Goal: Information Seeking & Learning: Compare options

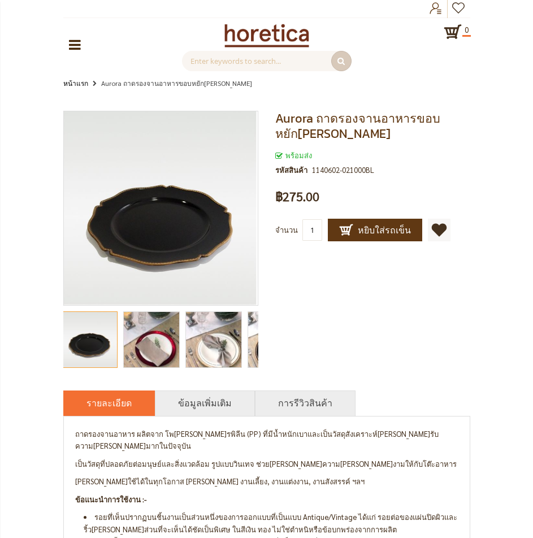
click at [233, 341] on img "Aurora ถาดรองจานอาหารขอบหยักทอง สีดำ" at bounding box center [213, 339] width 55 height 74
click at [206, 355] on img "Aurora ถาดรองจานอาหารขอบหยักทอง สีดำ" at bounding box center [212, 339] width 55 height 74
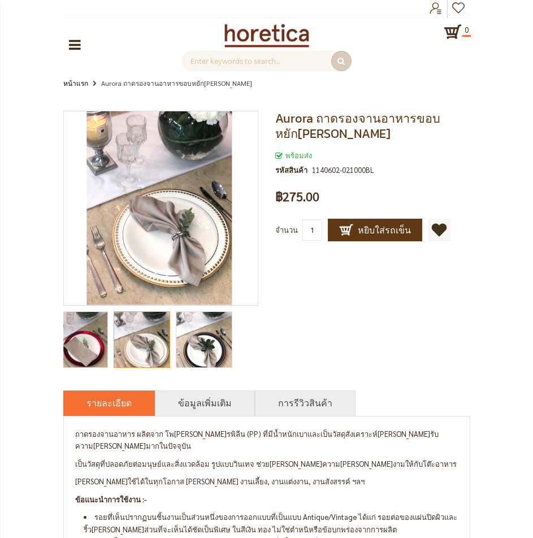
click at [45, 347] on div "Aurora ถาดรองจานอาหารขอบหยักทอง สีดำ พร้อมส่ง รหัสสินค้า 1140602-021000BL เป็นค…" at bounding box center [266, 373] width 533 height 543
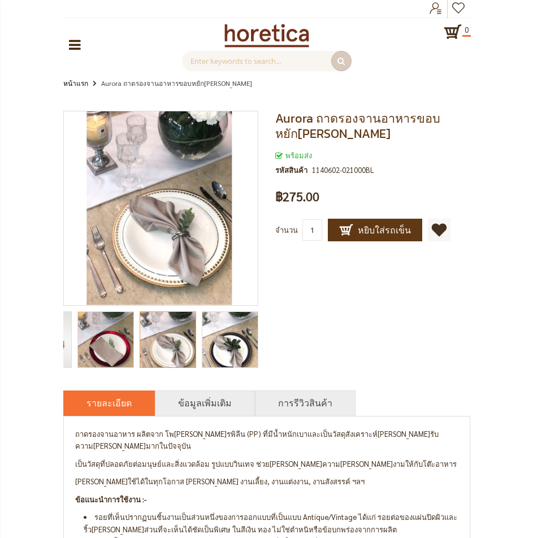
click at [69, 47] on icon at bounding box center [75, 45] width 12 height 14
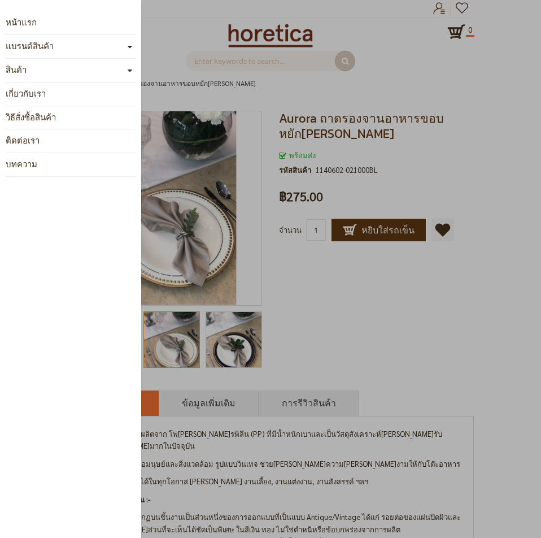
click at [73, 66] on li "สินค้า อุปกรณ์บาร์ อุปกรณ์เคาน์เตอร์บาร์ แก้วเชคค็อกเทล เชคเกอร์ จิกเกอร์ แก้วต…" at bounding box center [71, 71] width 130 height 24
click at [71, 72] on li "สินค้า อุปกรณ์บาร์ อุปกรณ์เคาน์เตอร์บาร์ แก้วเชคค็อกเทล เชคเกอร์ จิกเกอร์ แก้วต…" at bounding box center [71, 71] width 130 height 24
click at [124, 69] on span at bounding box center [129, 70] width 11 height 11
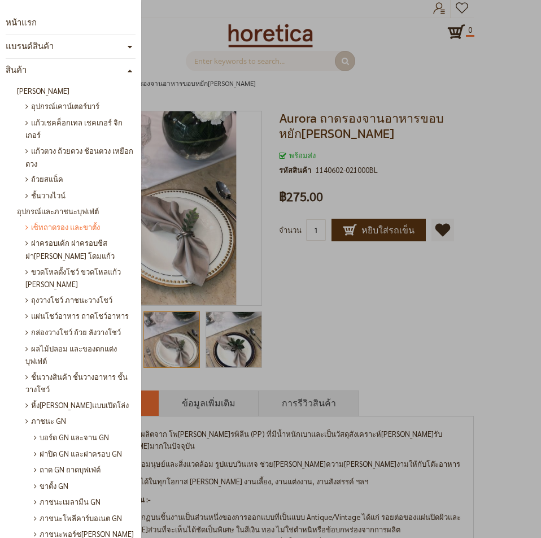
click at [67, 228] on span "เซ็ทถาดรอง และขาตั้ง" at bounding box center [62, 227] width 75 height 16
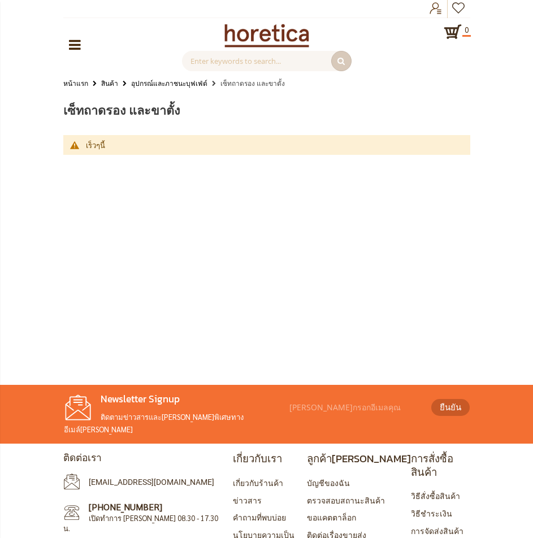
click at [78, 41] on icon at bounding box center [75, 45] width 12 height 14
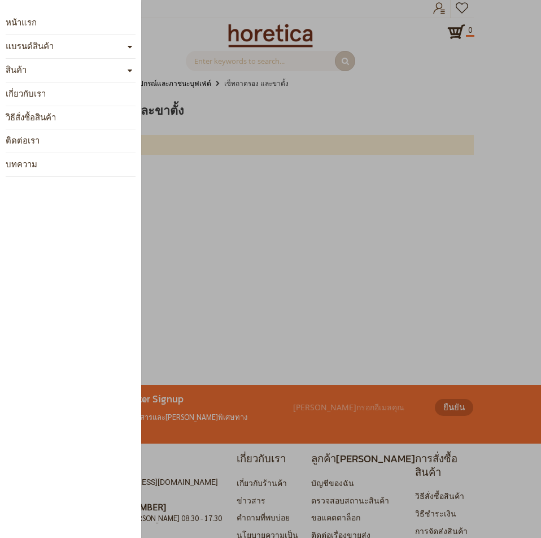
click at [85, 56] on link "หมวดหมู่สินค้า" at bounding box center [79, 44] width 12 height 23
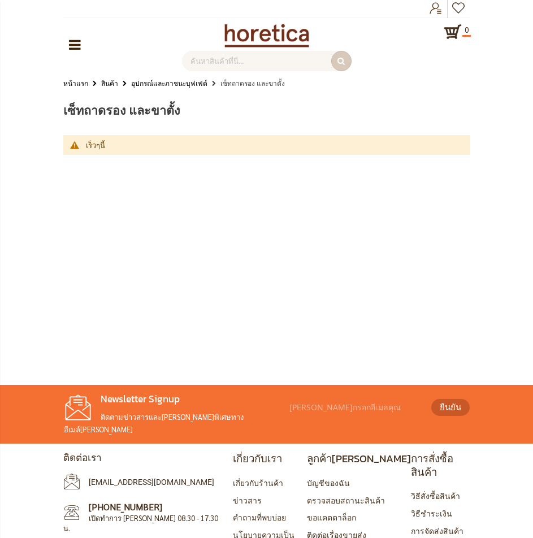
click at [273, 60] on input "text" at bounding box center [266, 61] width 169 height 20
type input "m"
type input "ทอง"
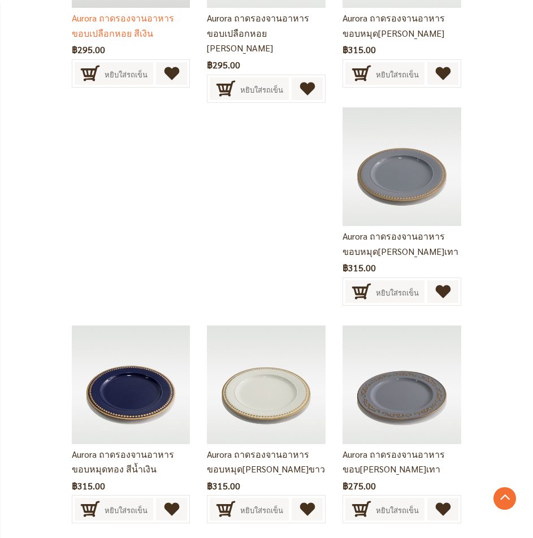
scroll to position [960, 0]
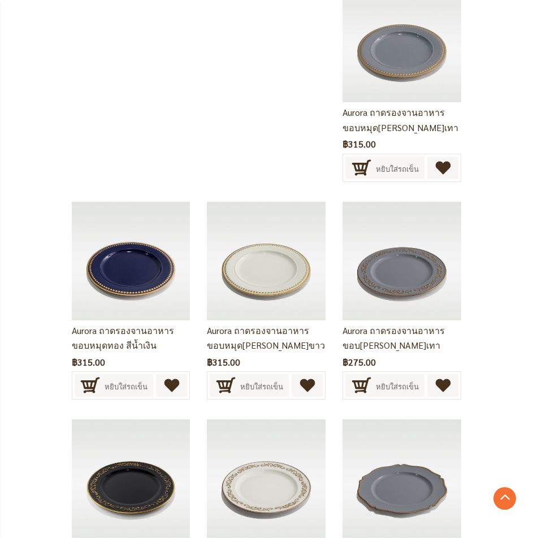
click at [379, 419] on img at bounding box center [401, 478] width 119 height 119
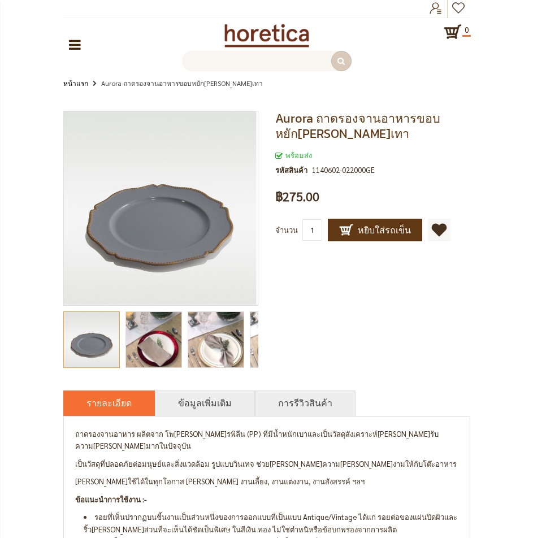
click at [307, 66] on input "text" at bounding box center [266, 61] width 169 height 20
type input "ข"
type input "ขาว"
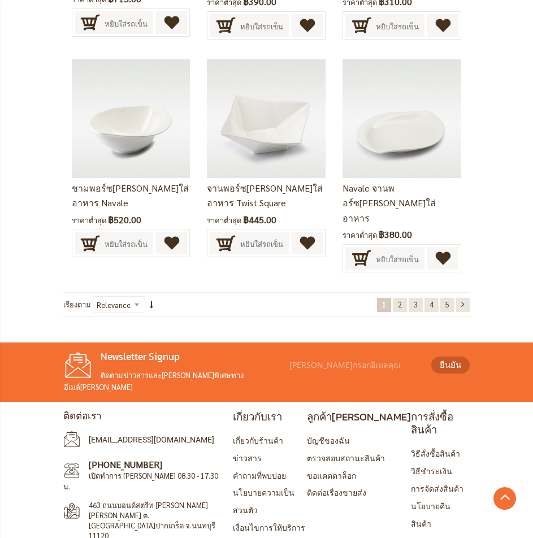
scroll to position [2300, 0]
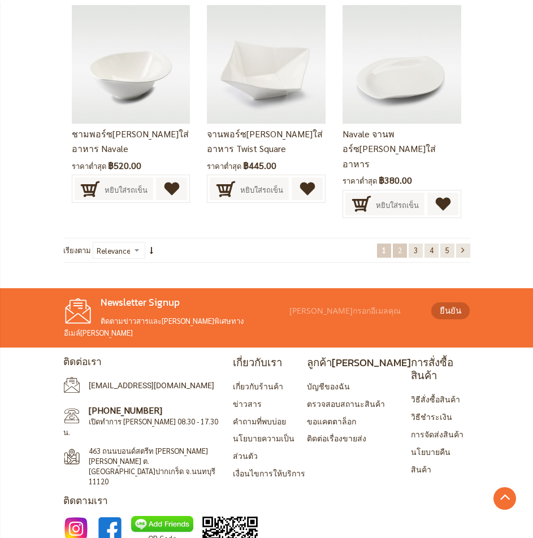
click at [401, 243] on link "หน้า 2" at bounding box center [399, 250] width 14 height 14
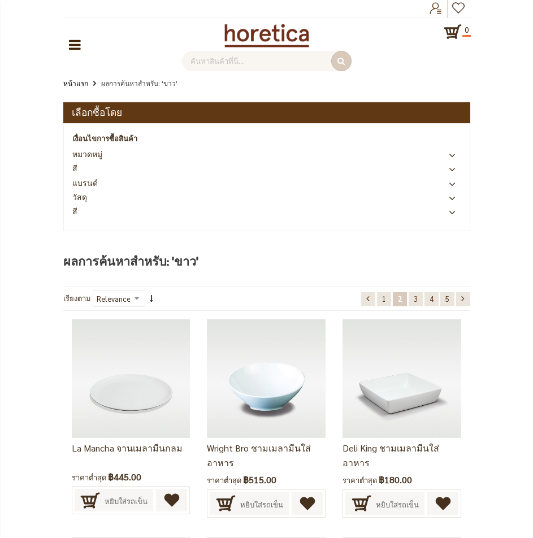
click at [255, 67] on input "text" at bounding box center [266, 61] width 169 height 20
type input "ขาว ทอง"
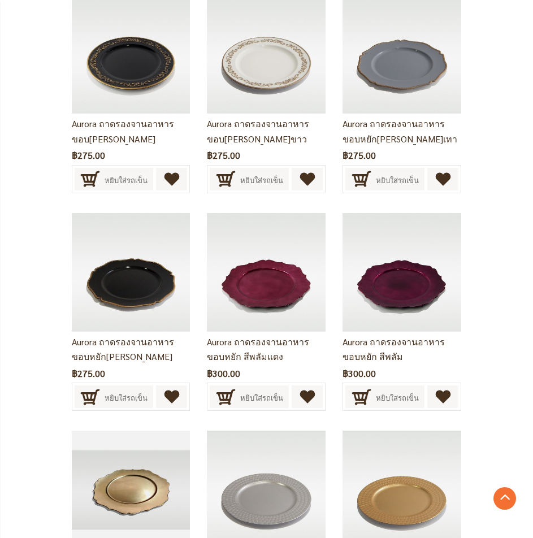
scroll to position [1356, 0]
